Goal: Information Seeking & Learning: Learn about a topic

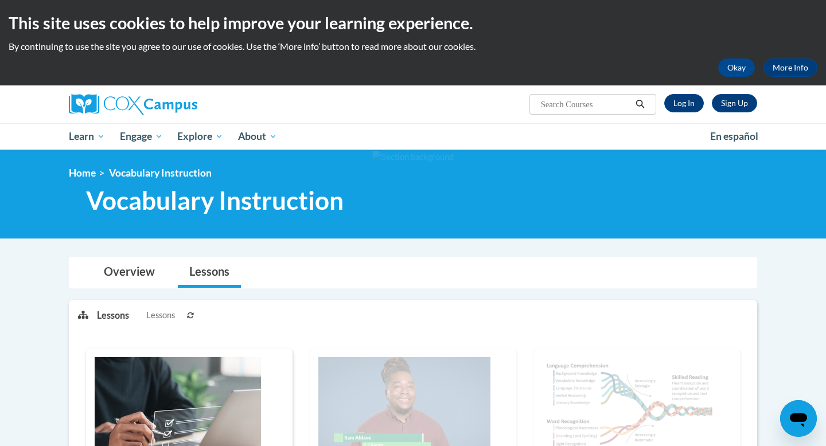
scroll to position [1, 0]
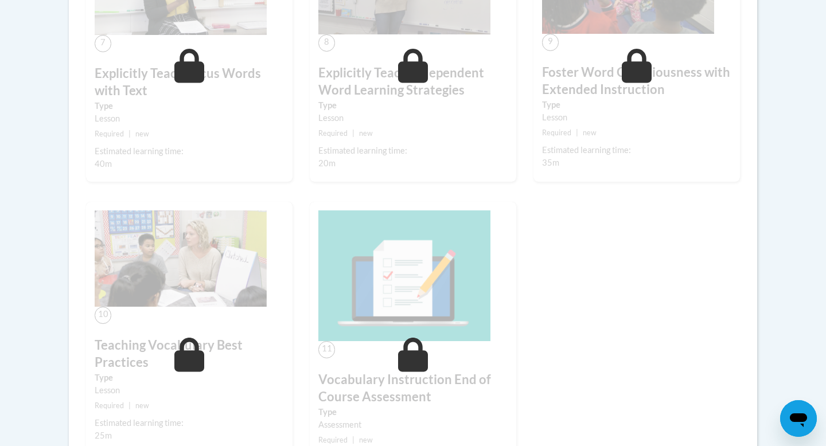
scroll to position [937, 0]
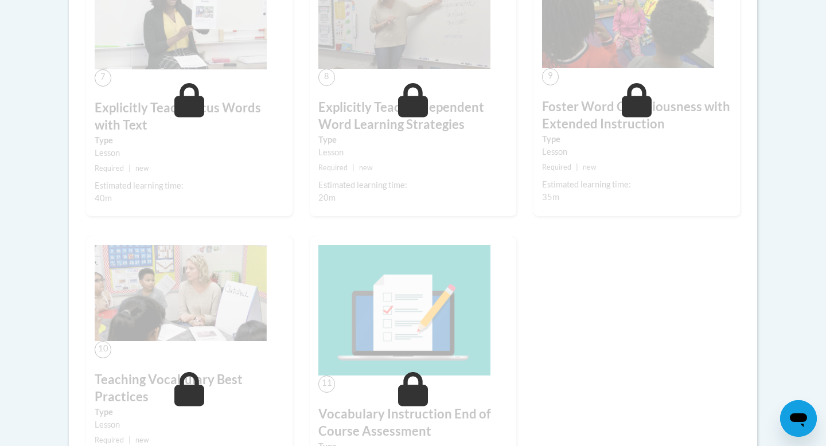
click at [205, 138] on label "Type" at bounding box center [189, 140] width 189 height 13
click at [190, 104] on icon at bounding box center [189, 100] width 30 height 34
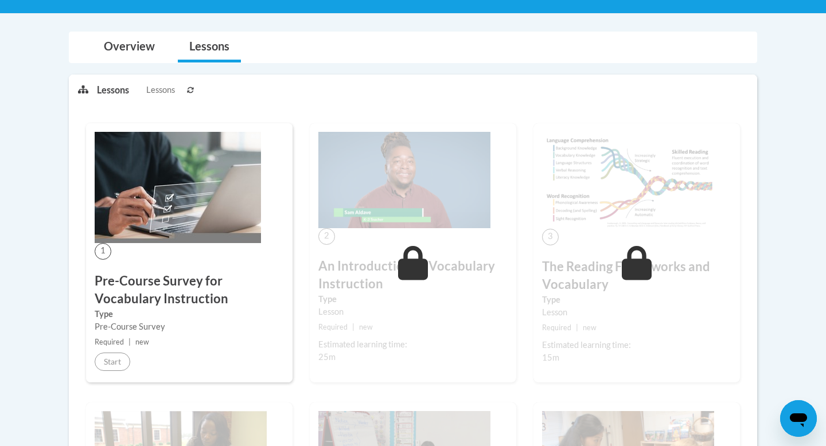
scroll to position [0, 0]
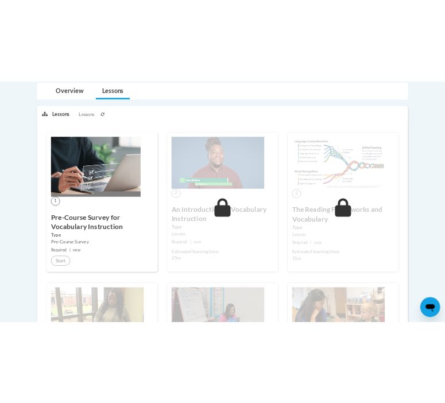
scroll to position [299, 0]
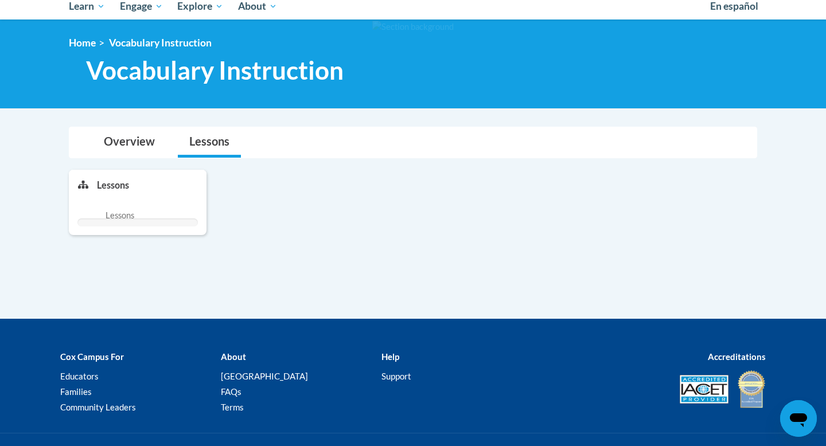
scroll to position [91, 0]
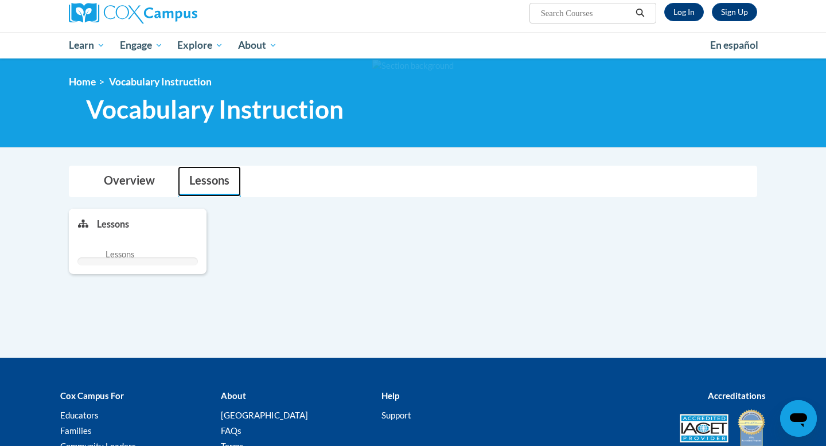
click at [211, 182] on link "Lessons" at bounding box center [209, 181] width 63 height 30
click at [140, 185] on link "Overview" at bounding box center [129, 181] width 74 height 30
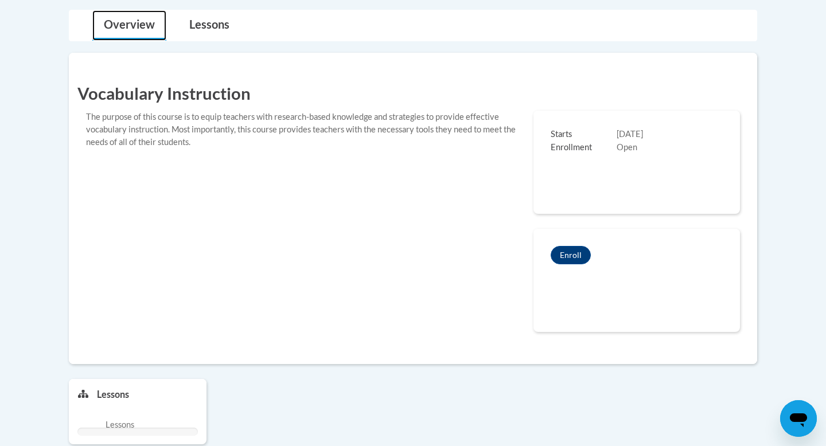
scroll to position [246, 0]
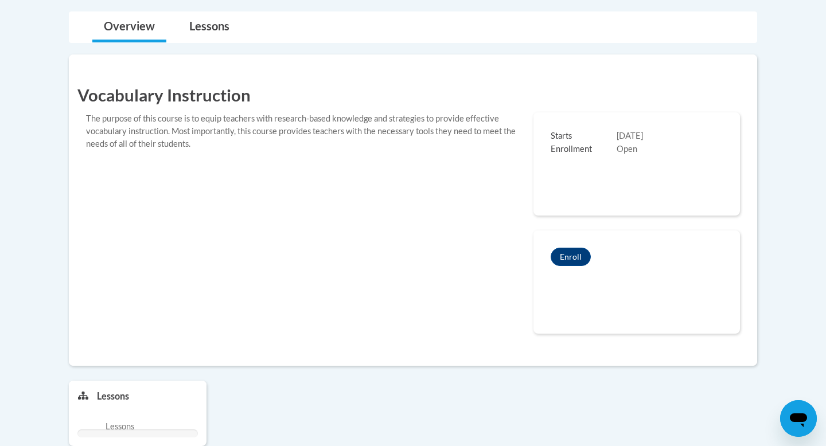
click at [444, 154] on span "Enrollment" at bounding box center [584, 149] width 66 height 13
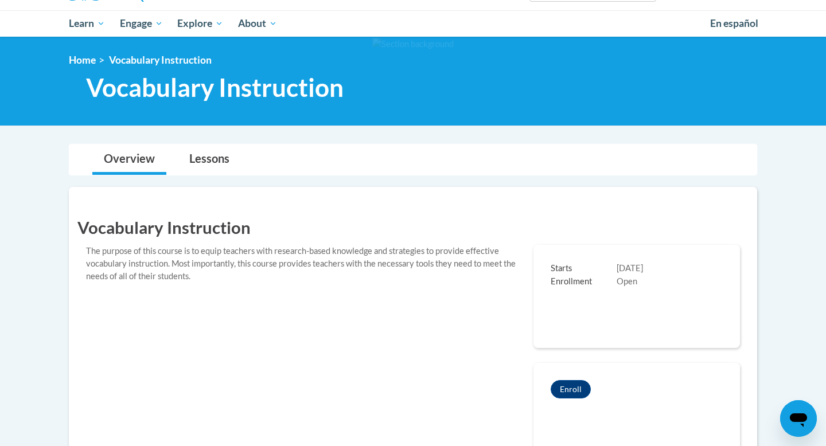
scroll to position [0, 0]
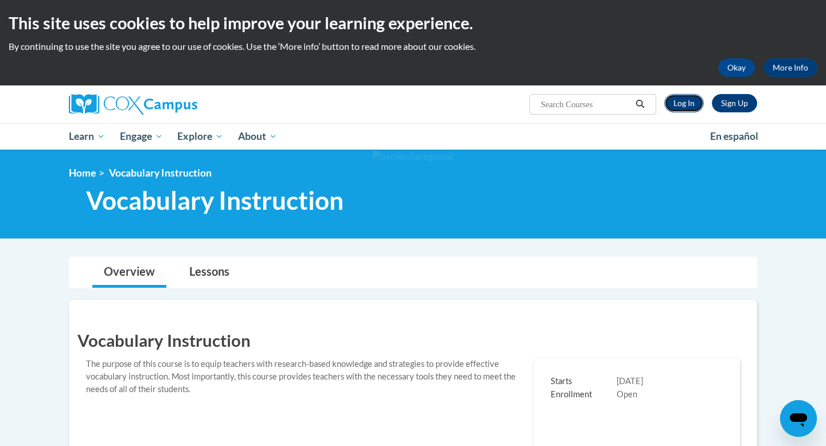
click at [444, 103] on link "Log In" at bounding box center [684, 103] width 40 height 18
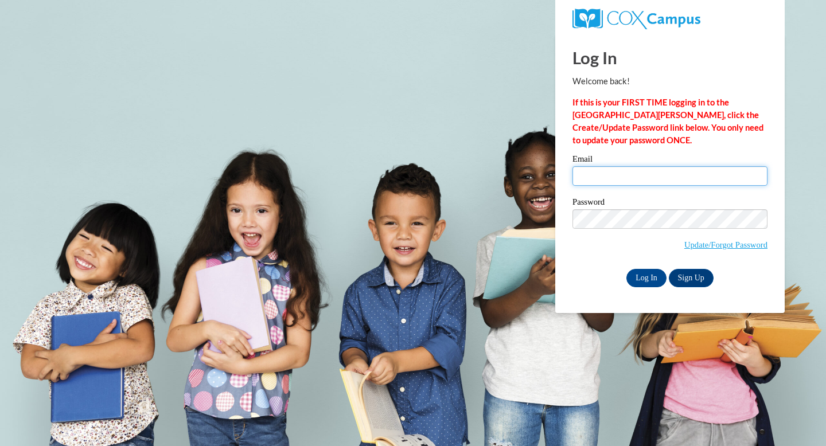
click at [636, 176] on input "Email" at bounding box center [670, 176] width 195 height 20
type input "omeji9706@ung.edu"
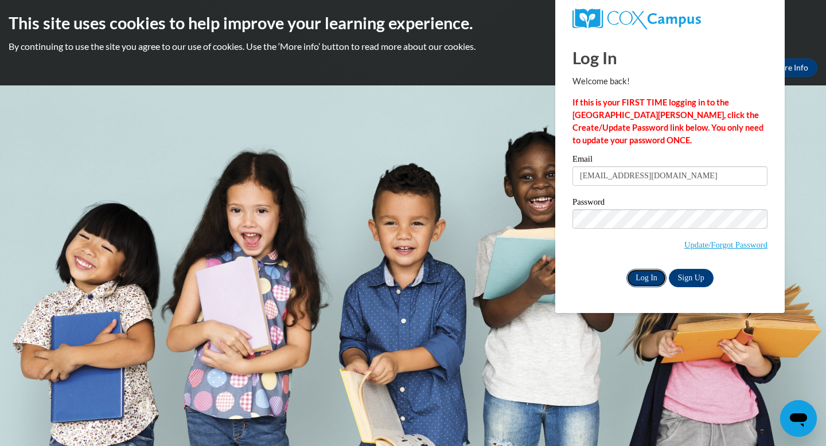
click at [650, 283] on input "Log In" at bounding box center [647, 278] width 40 height 18
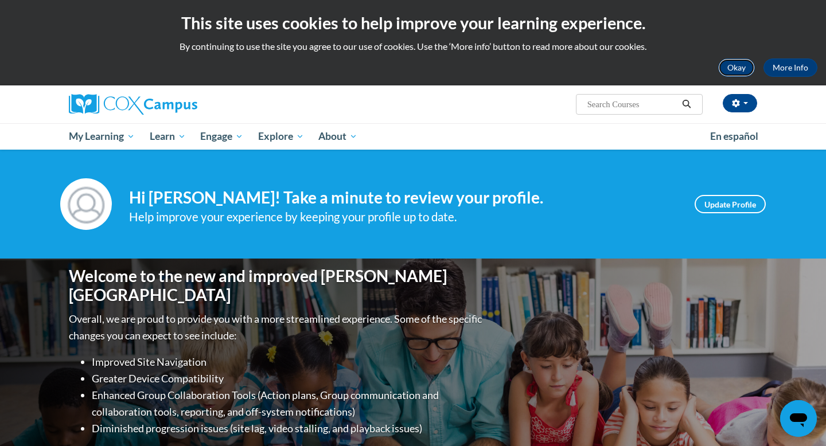
click at [740, 68] on button "Okay" at bounding box center [736, 68] width 37 height 18
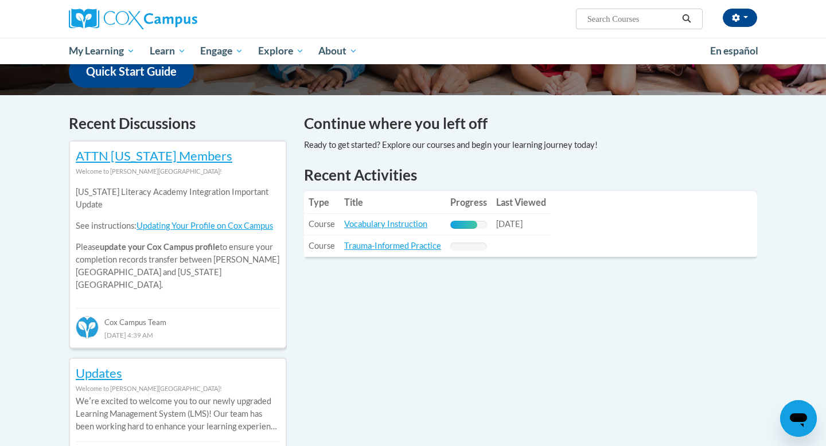
scroll to position [400, 0]
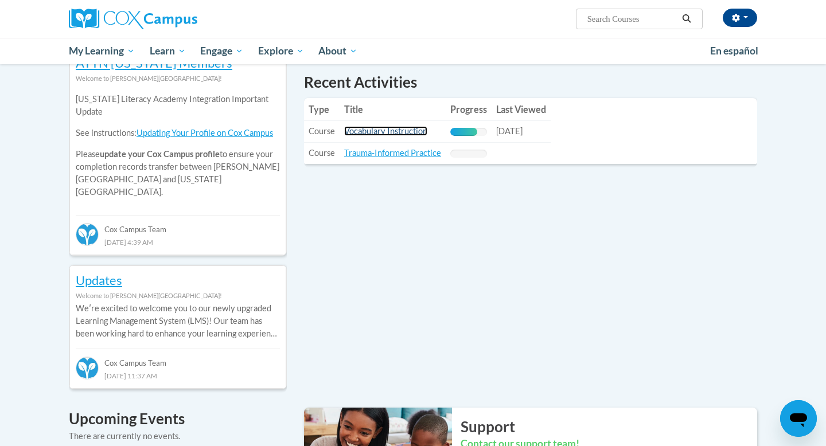
click at [400, 133] on link "Vocabulary Instruction" at bounding box center [385, 131] width 83 height 10
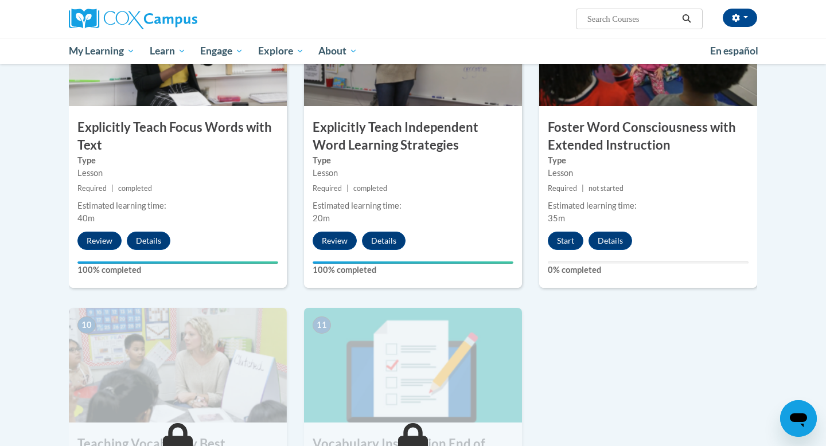
scroll to position [934, 0]
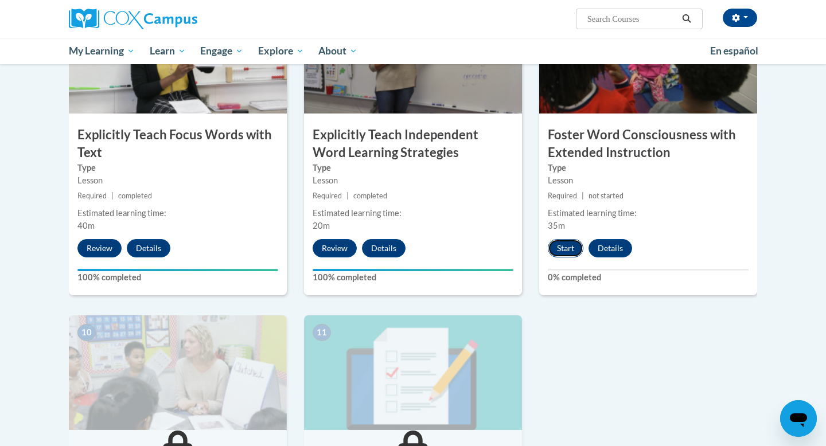
click at [570, 253] on button "Start" at bounding box center [566, 248] width 36 height 18
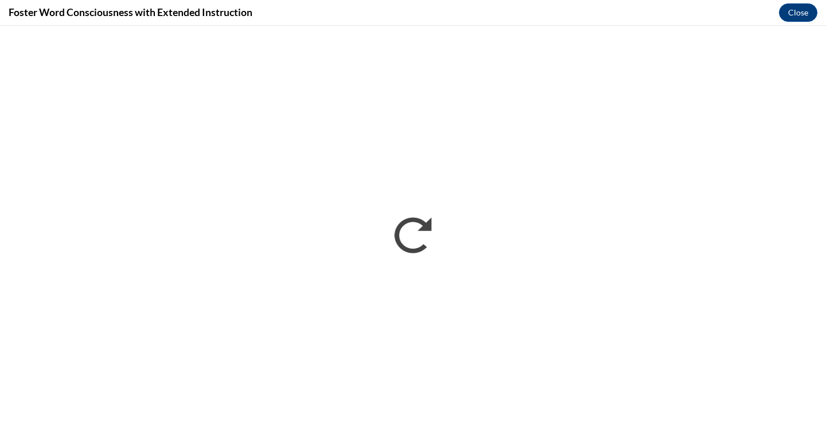
scroll to position [0, 0]
